Goal: Task Accomplishment & Management: Complete application form

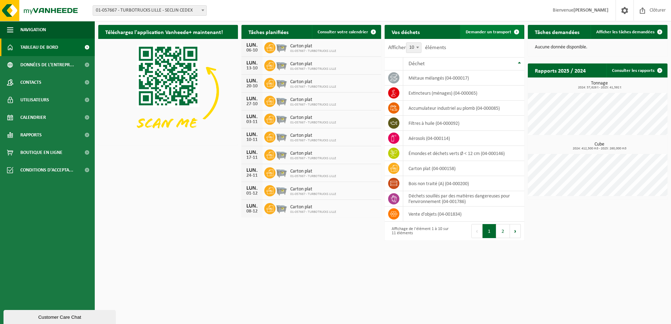
click at [506, 33] on span "Demander un transport" at bounding box center [488, 32] width 46 height 5
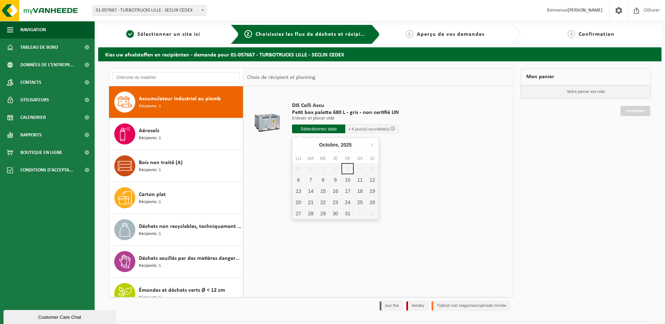
click at [330, 130] on input "text" at bounding box center [319, 129] width 54 height 9
click at [337, 181] on div "9" at bounding box center [335, 179] width 12 height 11
type input "à partir de 2025-10-09"
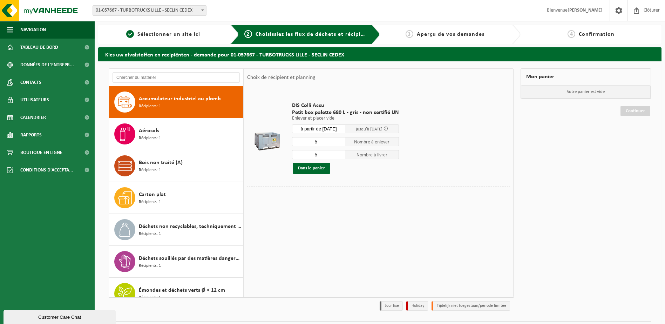
click at [333, 143] on input "5" at bounding box center [319, 141] width 54 height 9
type input "4"
click at [339, 143] on input "4" at bounding box center [319, 141] width 54 height 9
type input "4"
click at [340, 155] on input "4" at bounding box center [319, 154] width 54 height 9
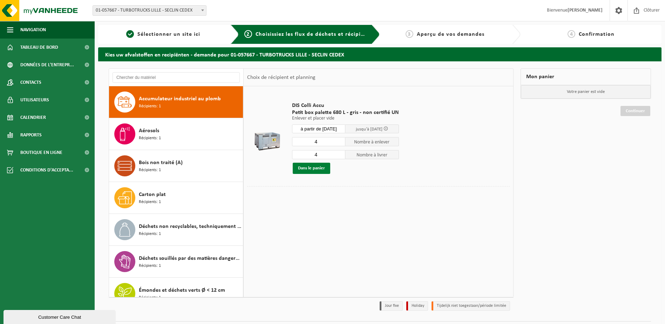
click at [309, 171] on button "Dans le panier" at bounding box center [312, 168] width 38 height 11
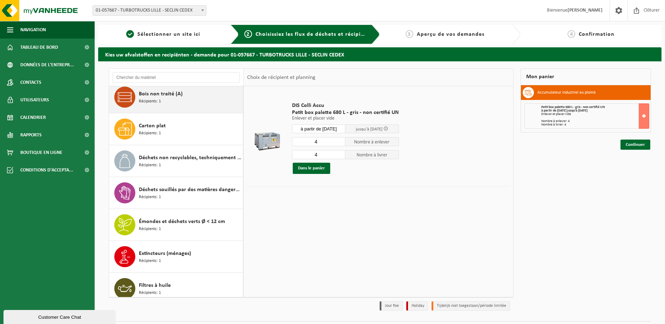
scroll to position [108, 0]
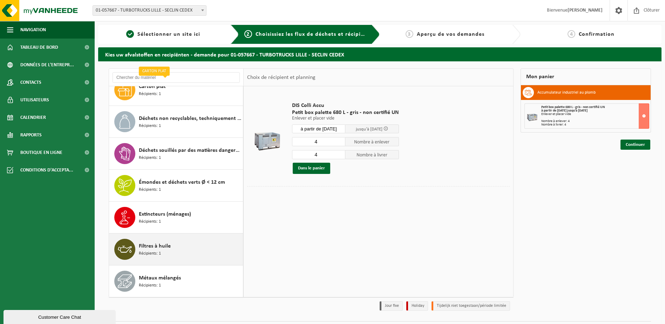
click at [179, 253] on div "Filtres à huile Récipients: 1" at bounding box center [190, 249] width 102 height 21
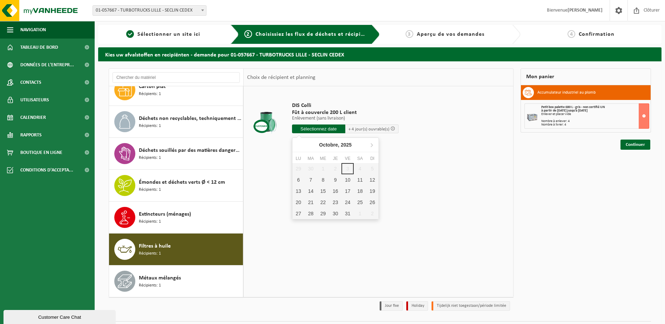
click at [330, 129] on input "text" at bounding box center [318, 129] width 53 height 9
click at [336, 182] on div "9" at bounding box center [335, 179] width 12 height 11
type input "à partir de 2025-10-09"
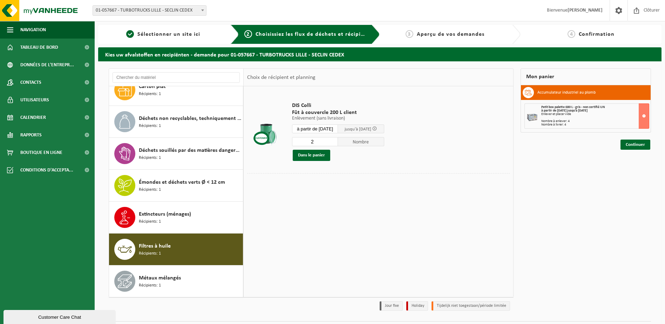
click at [338, 140] on input "2" at bounding box center [315, 141] width 46 height 9
click at [338, 140] on input "3" at bounding box center [315, 141] width 46 height 9
type input "4"
click at [338, 140] on input "4" at bounding box center [315, 141] width 46 height 9
click at [311, 157] on button "Dans le panier" at bounding box center [312, 155] width 38 height 11
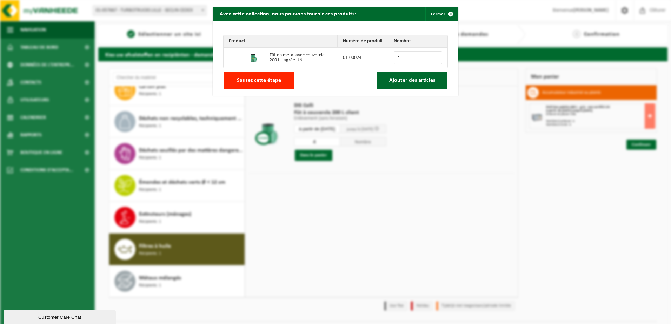
click at [434, 56] on input "1" at bounding box center [418, 57] width 48 height 13
click at [434, 56] on input "2" at bounding box center [418, 57] width 48 height 13
click at [434, 56] on input "3" at bounding box center [418, 57] width 48 height 13
drag, startPoint x: 434, startPoint y: 56, endPoint x: 428, endPoint y: 69, distance: 13.7
type input "4"
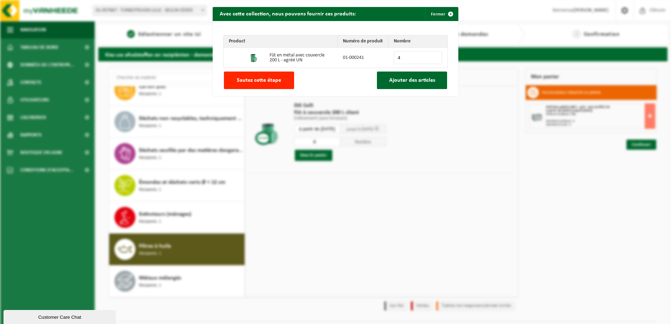
click at [433, 56] on input "4" at bounding box center [418, 57] width 48 height 13
click at [428, 81] on span "Ajouter des articles" at bounding box center [412, 81] width 46 height 6
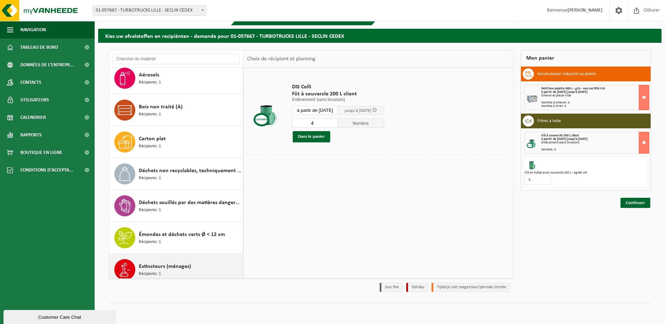
scroll to position [0, 0]
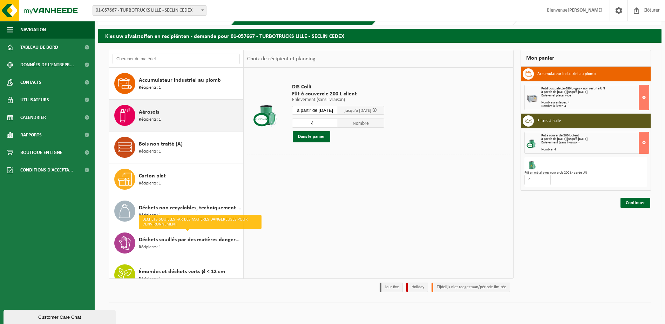
click at [188, 118] on div "Aérosols Récipients: 1" at bounding box center [190, 115] width 102 height 21
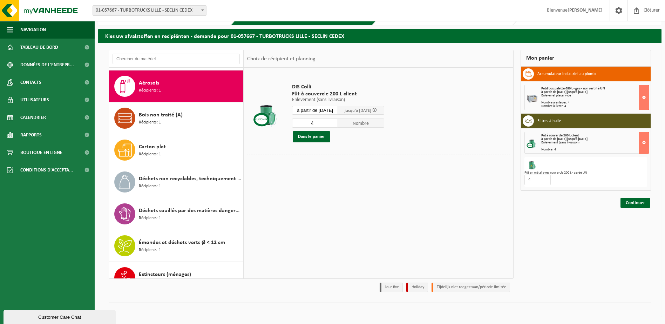
scroll to position [32, 0]
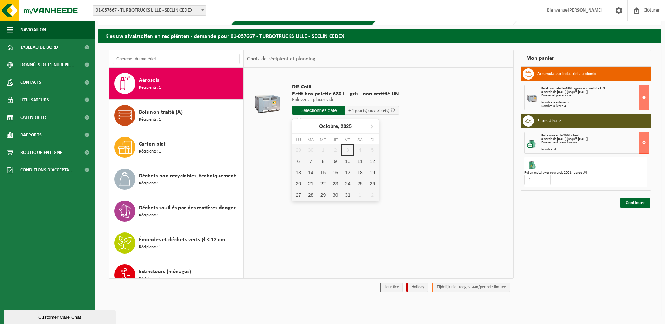
click at [330, 110] on input "text" at bounding box center [319, 110] width 54 height 9
click at [336, 161] on div "9" at bounding box center [335, 161] width 12 height 11
type input "à partir de 2025-10-09"
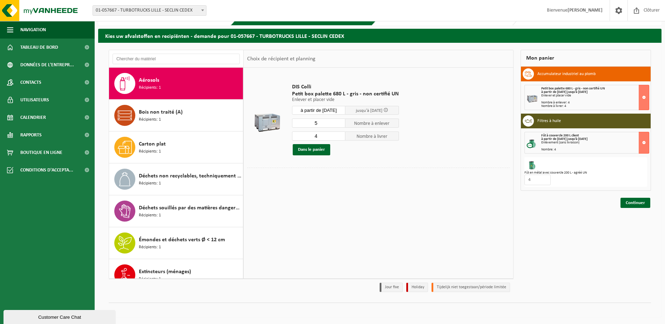
click at [337, 122] on input "5" at bounding box center [319, 123] width 54 height 9
click at [341, 125] on input "4" at bounding box center [319, 123] width 54 height 9
click at [341, 125] on input "3" at bounding box center [319, 123] width 54 height 9
click at [341, 125] on input "2" at bounding box center [319, 123] width 54 height 9
type input "1"
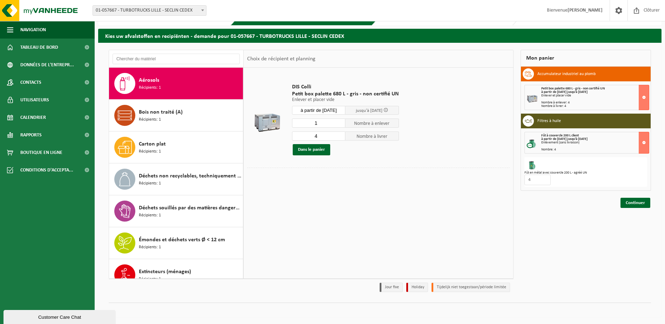
click at [341, 125] on input "1" at bounding box center [319, 123] width 54 height 9
click at [334, 137] on input "4" at bounding box center [319, 136] width 54 height 9
click at [339, 137] on input "3" at bounding box center [319, 136] width 54 height 9
click at [339, 137] on input "2" at bounding box center [319, 136] width 54 height 9
click at [339, 137] on input "1" at bounding box center [319, 136] width 54 height 9
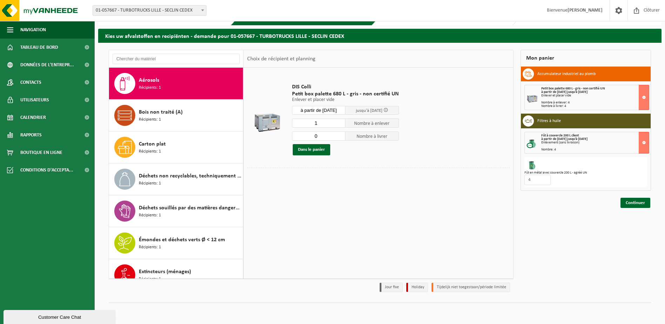
click at [339, 137] on input "0" at bounding box center [319, 136] width 54 height 9
click at [340, 134] on input "1" at bounding box center [319, 136] width 54 height 9
type input "2"
click at [340, 134] on input "2" at bounding box center [319, 136] width 54 height 9
click at [312, 148] on button "Dans le panier" at bounding box center [312, 149] width 38 height 11
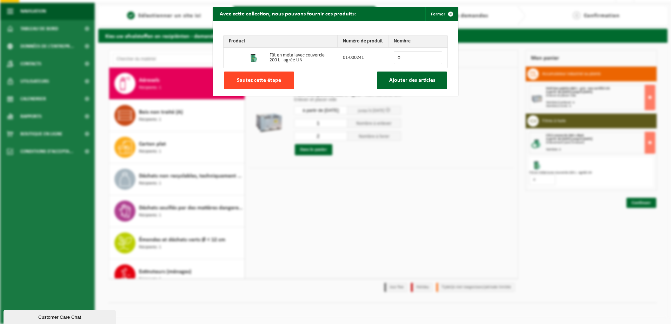
click at [259, 81] on span "Sautez cette étape" at bounding box center [259, 81] width 44 height 6
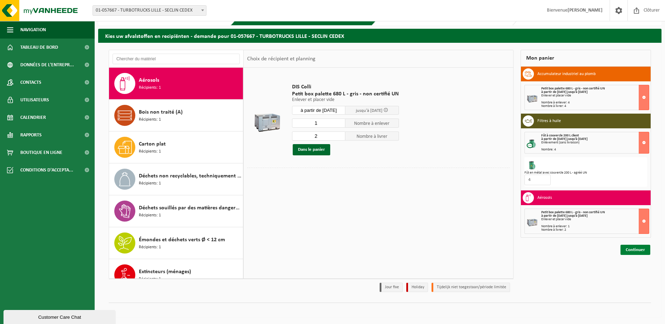
click at [636, 249] on link "Continuer" at bounding box center [636, 250] width 30 height 10
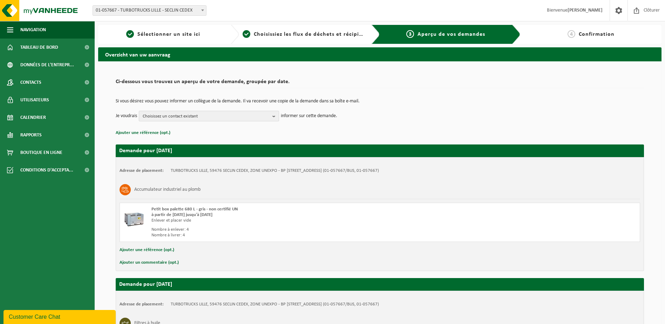
click at [270, 116] on button "Choisissez un contact existant" at bounding box center [209, 116] width 140 height 11
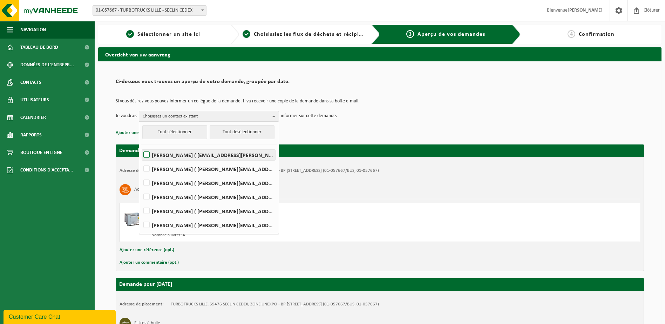
click at [193, 155] on label "JORDAN DE DECKER ( jordan.dedecker@th-group.eu )" at bounding box center [208, 155] width 133 height 11
click at [141, 146] on input "JORDAN DE DECKER ( jordan.dedecker@th-group.eu )" at bounding box center [141, 146] width 0 height 0
checkbox input "true"
click at [359, 118] on td "Je voudrais JORDAN DE DECKER Tout sélectionner Tout désélectionner JORDAN DE DE…" at bounding box center [380, 116] width 529 height 11
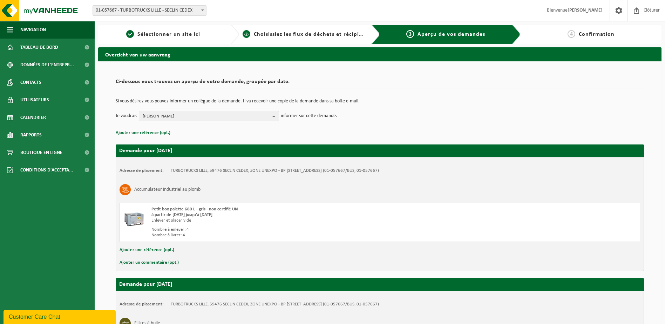
click at [293, 35] on span "Choisissiez les flux de déchets et récipients" at bounding box center [312, 35] width 117 height 6
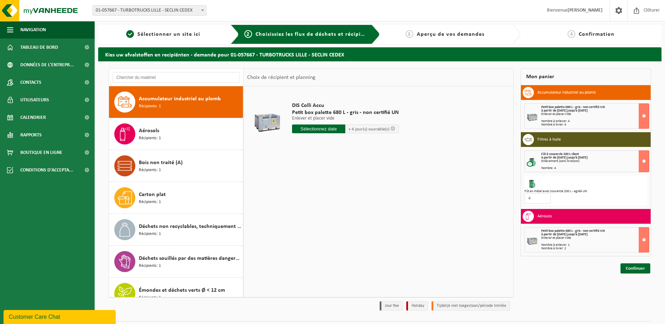
click at [616, 113] on div "Enlever et placer vide" at bounding box center [596, 115] width 108 height 4
click at [646, 112] on button at bounding box center [644, 115] width 11 height 25
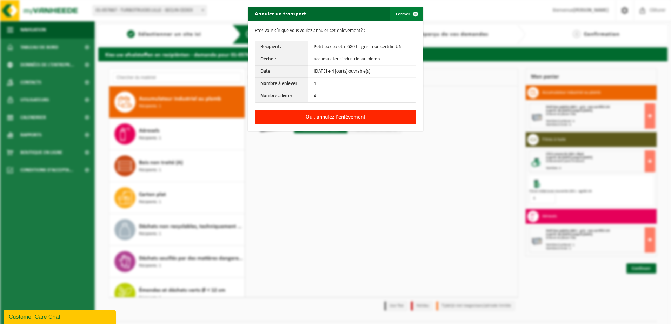
click at [408, 13] on span "button" at bounding box center [415, 14] width 14 height 14
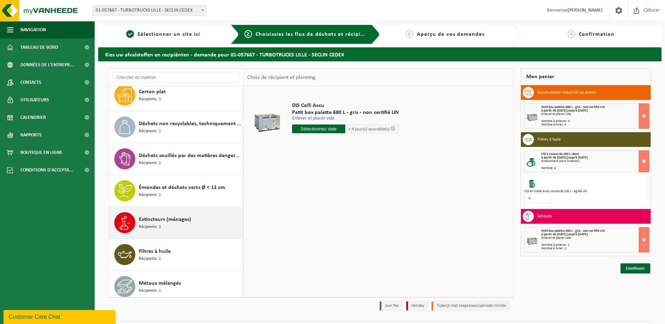
scroll to position [108, 0]
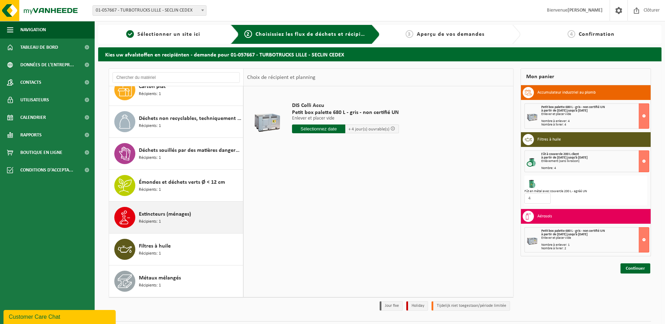
click at [161, 216] on span "Extincteurs (ménages)" at bounding box center [165, 214] width 52 height 8
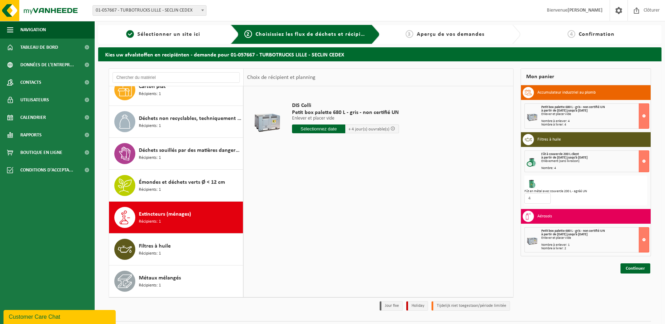
click at [323, 128] on input "text" at bounding box center [319, 129] width 54 height 9
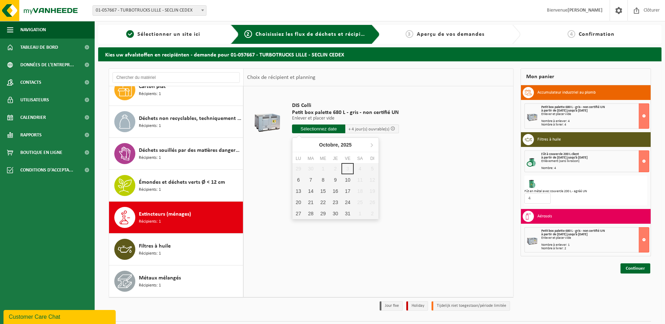
click at [417, 192] on div "DIS Colli Petit box palette 680 L - gris - non certifié UN Enlever et placer vi…" at bounding box center [379, 191] width 270 height 210
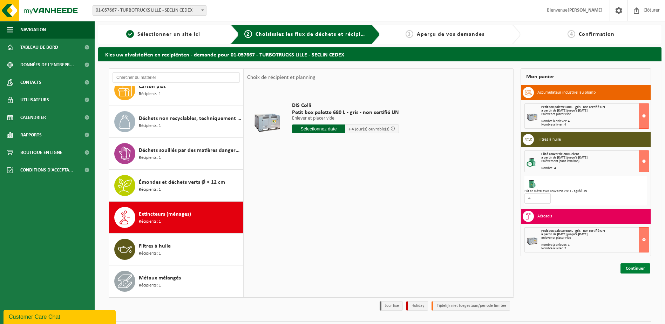
click at [639, 270] on link "Continuer" at bounding box center [636, 268] width 30 height 10
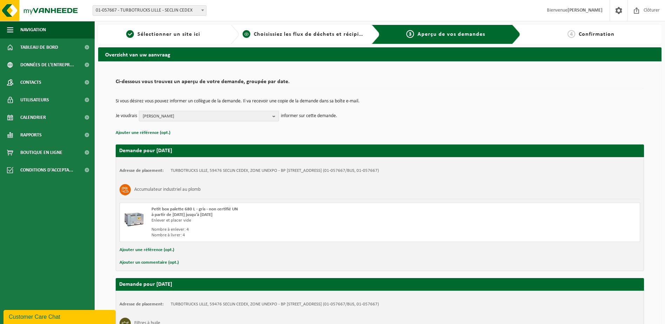
click at [307, 40] on div "2 Choisissiez les flux de déchets et récipients" at bounding box center [309, 34] width 141 height 19
click at [309, 35] on span "Choisissiez les flux de déchets et récipients" at bounding box center [312, 35] width 117 height 6
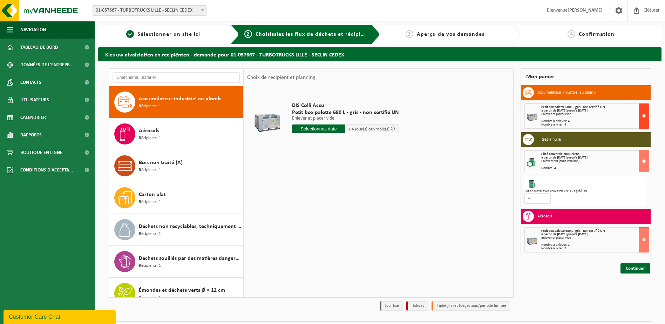
click at [647, 116] on button at bounding box center [644, 115] width 11 height 25
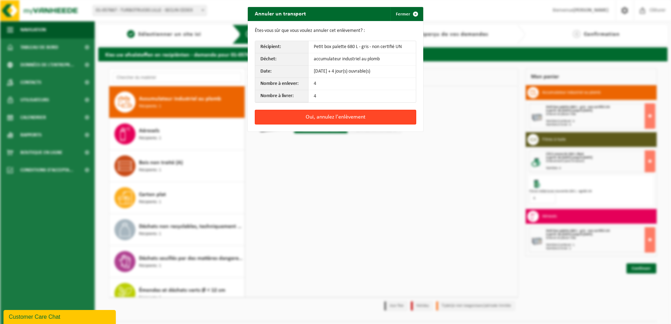
click at [356, 118] on button "Oui, annulez l'enlèvement" at bounding box center [335, 117] width 161 height 15
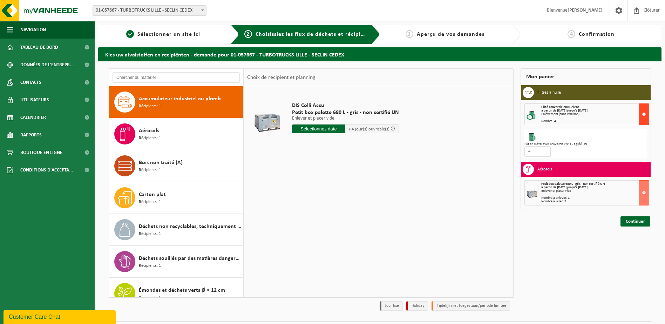
click at [641, 112] on button at bounding box center [644, 114] width 11 height 22
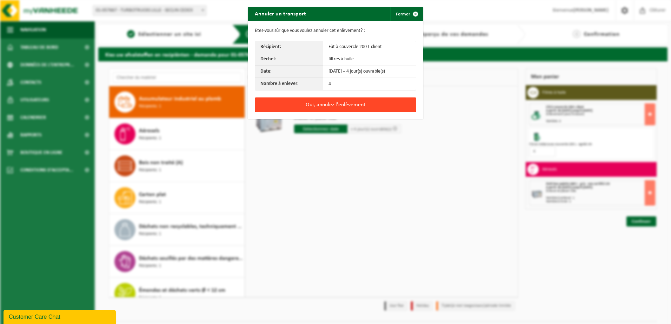
click at [373, 106] on button "Oui, annulez l'enlèvement" at bounding box center [335, 105] width 161 height 15
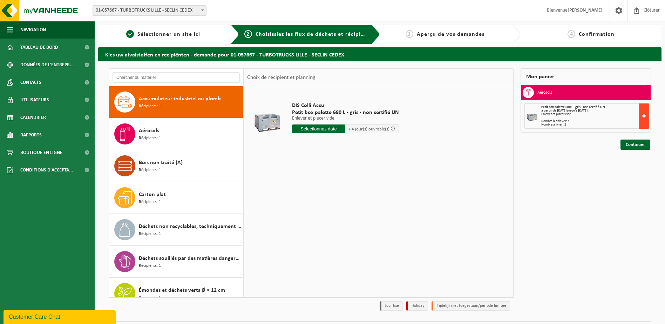
click at [643, 116] on button at bounding box center [644, 115] width 11 height 25
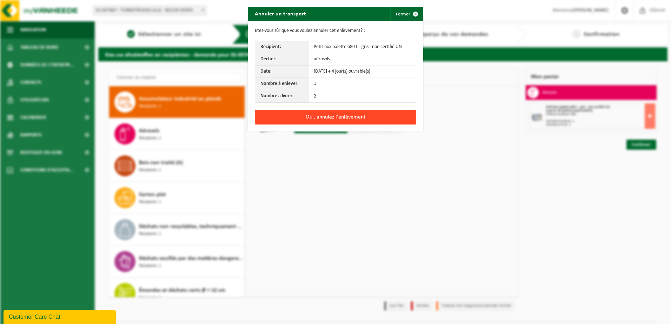
click at [339, 119] on button "Oui, annulez l'enlèvement" at bounding box center [335, 117] width 161 height 15
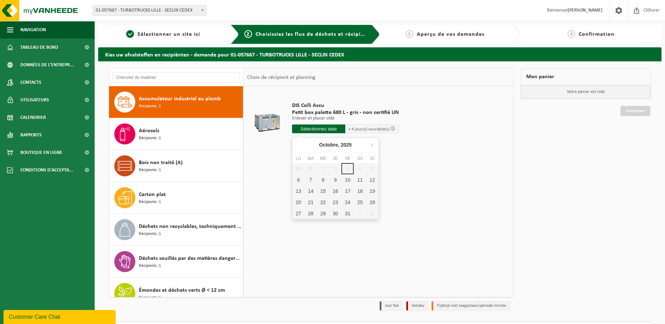
click at [332, 130] on input "text" at bounding box center [319, 129] width 54 height 9
click at [312, 180] on div "7" at bounding box center [311, 179] width 12 height 11
type input "à partir de 2025-10-07"
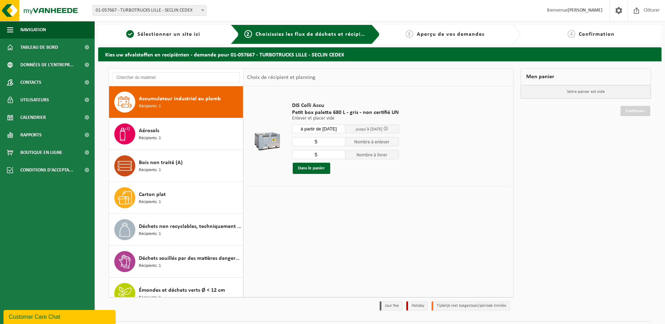
click at [329, 142] on input "5" at bounding box center [319, 141] width 54 height 9
type input "4"
click at [340, 143] on input "4" at bounding box center [319, 141] width 54 height 9
click at [330, 155] on input "5" at bounding box center [319, 154] width 54 height 9
type input "4"
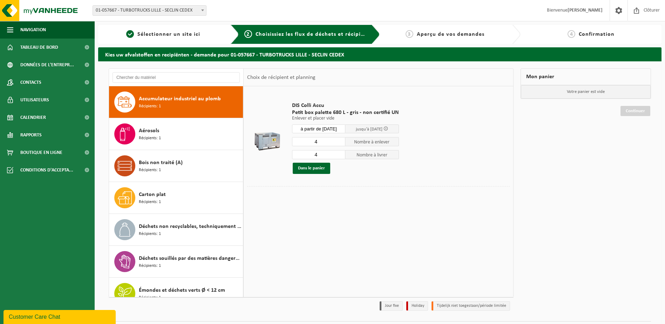
click at [341, 157] on input "4" at bounding box center [319, 154] width 54 height 9
click at [320, 167] on button "Dans le panier" at bounding box center [312, 168] width 38 height 11
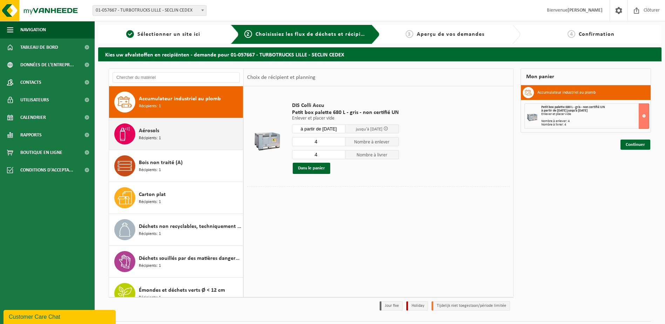
click at [181, 130] on div "Aérosols Récipients: 1" at bounding box center [190, 133] width 102 height 21
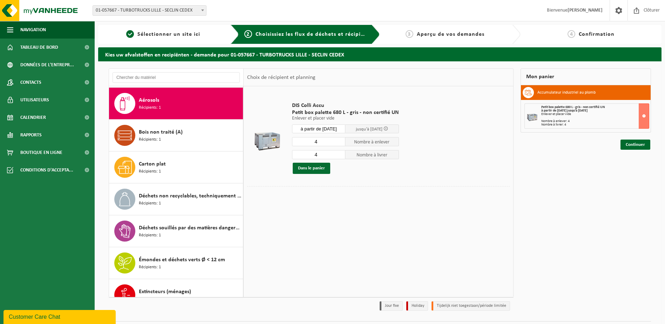
scroll to position [32, 0]
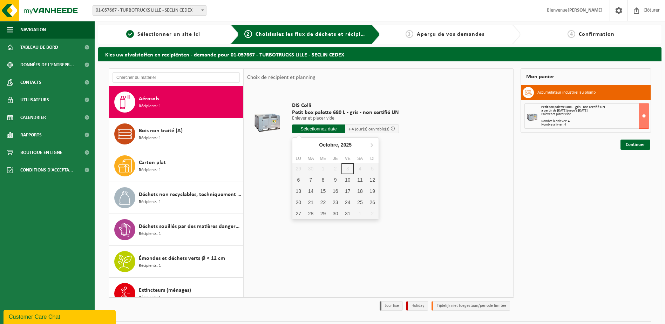
click at [328, 128] on input "text" at bounding box center [319, 129] width 54 height 9
click at [311, 182] on div "7" at bounding box center [311, 179] width 12 height 11
type input "à partir de 2025-10-07"
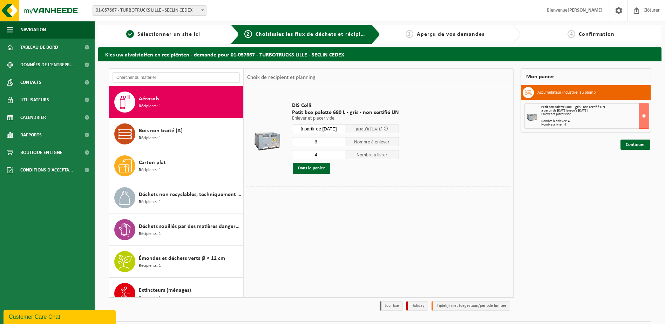
click at [339, 143] on input "3" at bounding box center [319, 141] width 54 height 9
click at [339, 143] on input "2" at bounding box center [319, 141] width 54 height 9
type input "1"
click at [339, 143] on input "1" at bounding box center [319, 141] width 54 height 9
click at [333, 153] on input "4" at bounding box center [319, 154] width 54 height 9
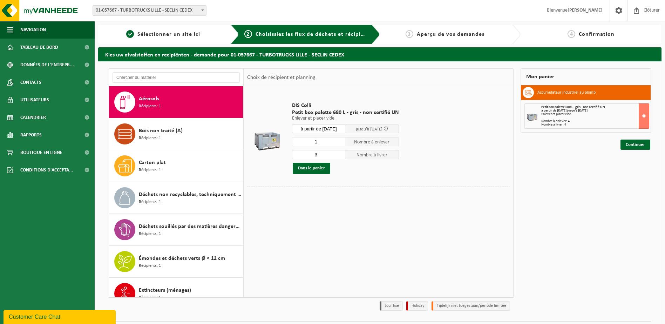
click at [338, 156] on input "3" at bounding box center [319, 154] width 54 height 9
type input "2"
click at [338, 156] on input "2" at bounding box center [319, 154] width 54 height 9
click at [315, 168] on button "Dans le panier" at bounding box center [312, 168] width 38 height 11
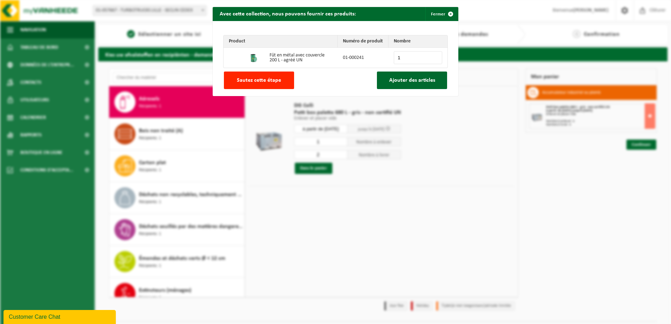
click at [433, 58] on input "1" at bounding box center [418, 57] width 48 height 13
click at [433, 58] on input "2" at bounding box center [418, 57] width 48 height 13
click at [433, 58] on input "3" at bounding box center [418, 57] width 48 height 13
type input "4"
click at [432, 56] on input "4" at bounding box center [418, 57] width 48 height 13
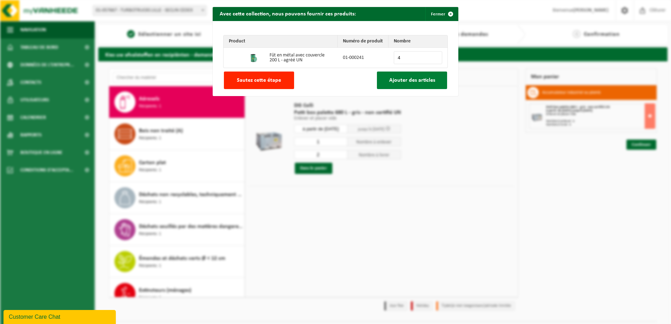
click at [417, 78] on span "Ajouter des articles" at bounding box center [412, 81] width 46 height 6
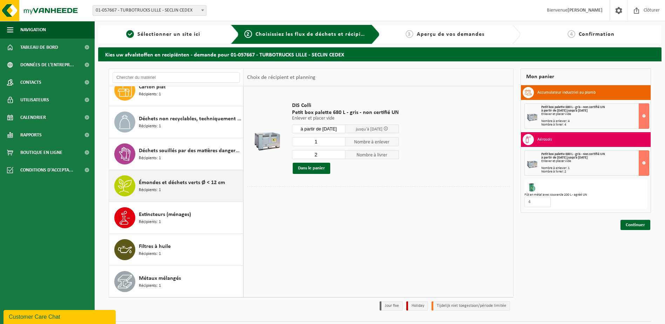
scroll to position [108, 0]
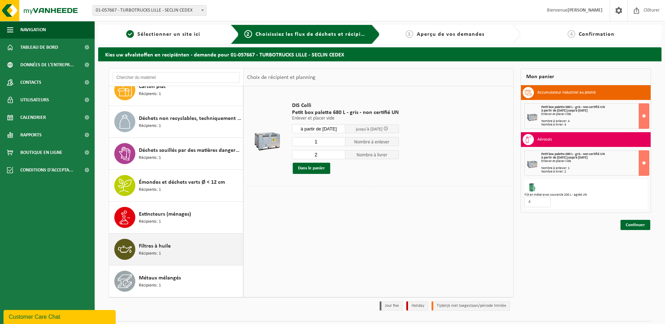
click at [195, 255] on div "Filtres à huile Récipients: 1" at bounding box center [190, 249] width 102 height 21
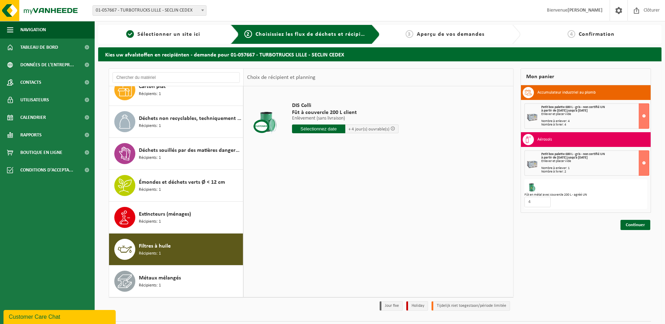
click at [325, 127] on input "text" at bounding box center [318, 129] width 53 height 9
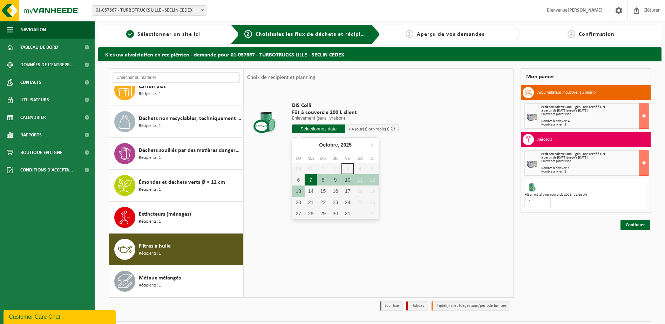
click at [311, 181] on div "7" at bounding box center [311, 179] width 12 height 11
type input "à partir de 2025-10-07"
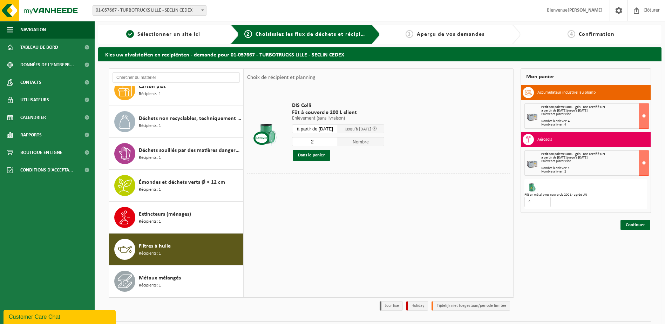
click at [338, 140] on input "2" at bounding box center [315, 141] width 46 height 9
click at [338, 140] on input "3" at bounding box center [315, 141] width 46 height 9
type input "4"
click at [338, 140] on input "4" at bounding box center [315, 141] width 46 height 9
click at [305, 159] on button "Dans le panier" at bounding box center [312, 155] width 38 height 11
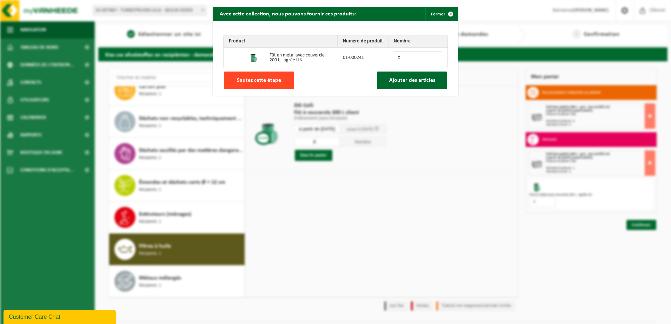
click at [280, 85] on button "Sautez cette étape" at bounding box center [259, 81] width 70 height 18
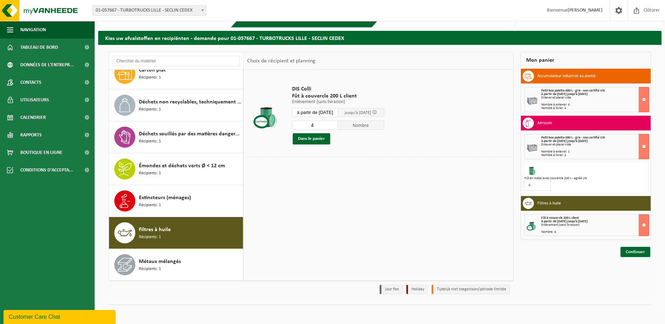
scroll to position [19, 0]
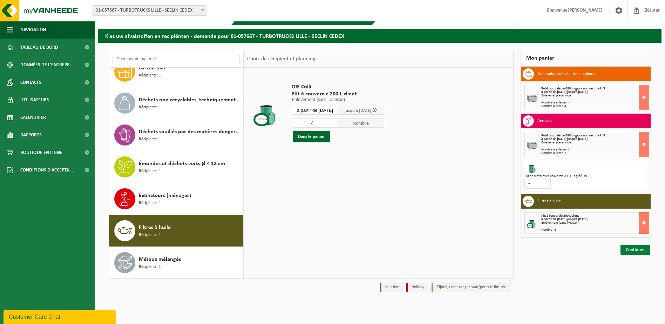
click at [629, 246] on link "Continuer" at bounding box center [636, 250] width 30 height 10
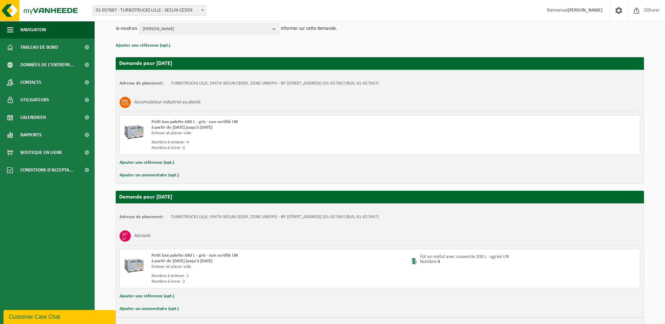
scroll to position [224, 0]
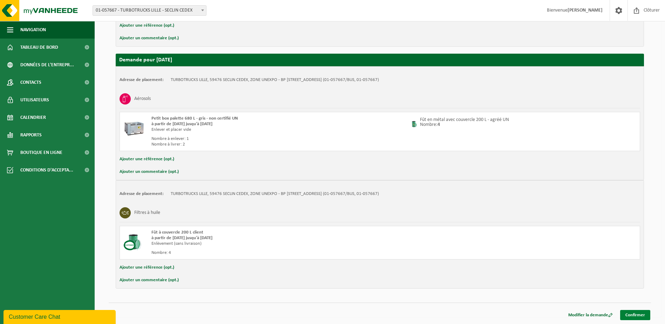
click at [631, 311] on link "Confirmer" at bounding box center [636, 315] width 30 height 10
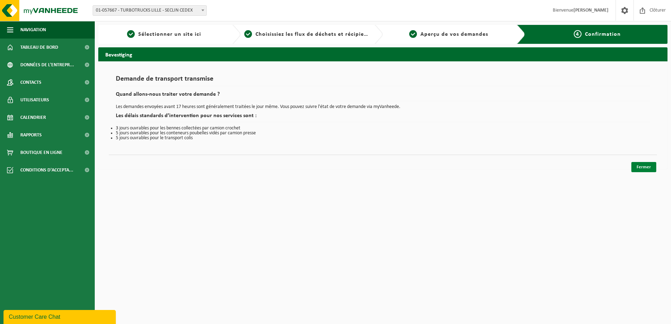
click at [640, 165] on link "Fermer" at bounding box center [643, 167] width 25 height 10
